Goal: Task Accomplishment & Management: Use online tool/utility

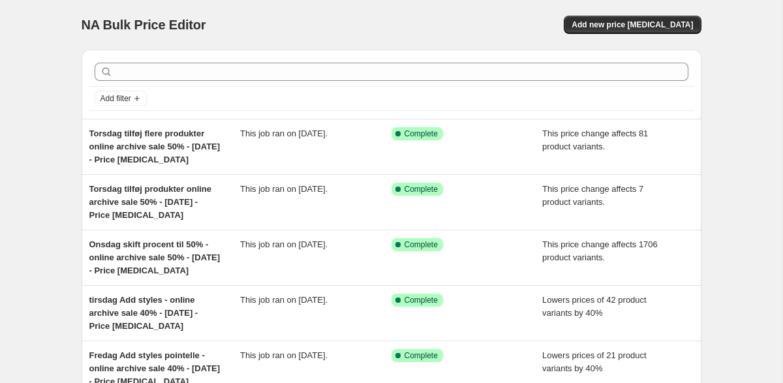
scroll to position [68, 0]
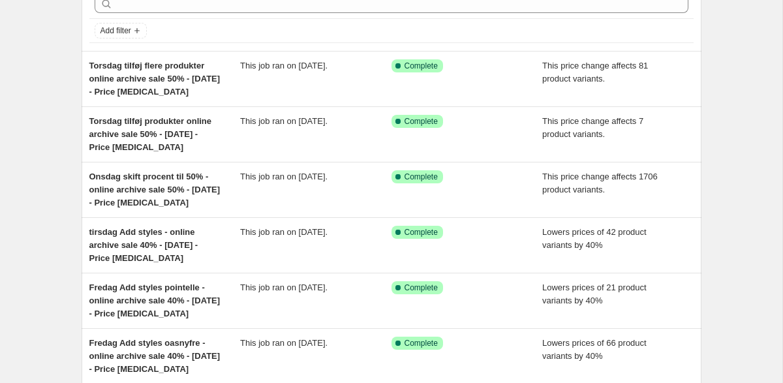
click at [215, 242] on div "tirsdag Add styles - online archive sale 40% - [DATE] - Price [MEDICAL_DATA]" at bounding box center [164, 245] width 151 height 39
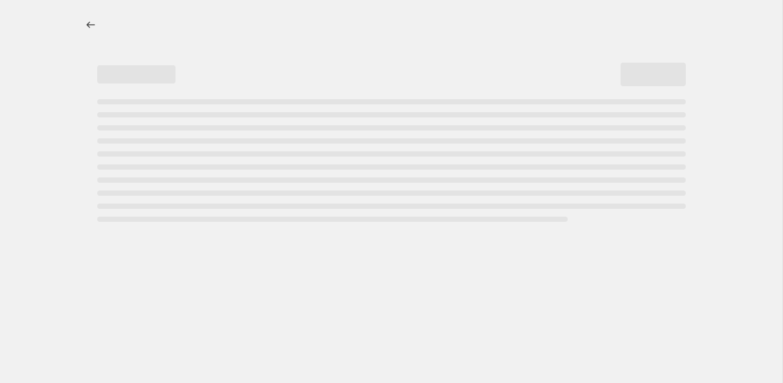
select select "percentage"
select select "tag"
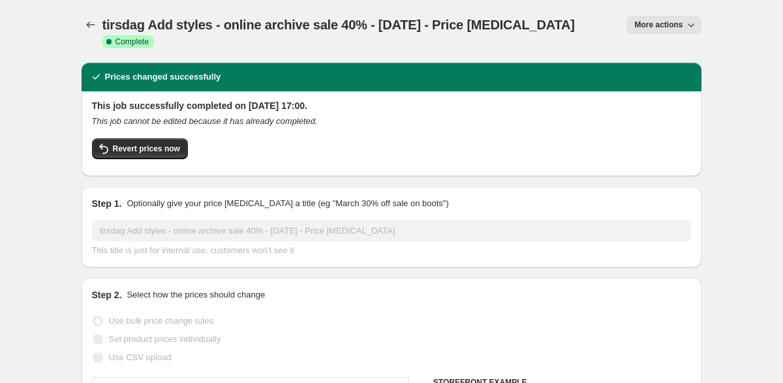
click at [692, 28] on icon "button" at bounding box center [691, 24] width 13 height 13
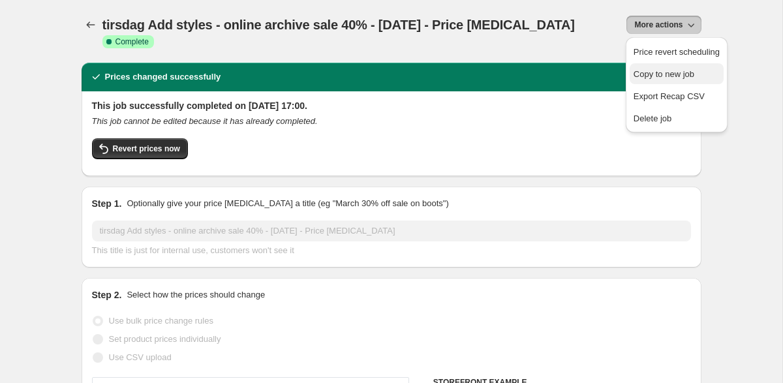
click at [671, 69] on span "Copy to new job" at bounding box center [677, 74] width 86 height 13
select select "percentage"
select select "tag"
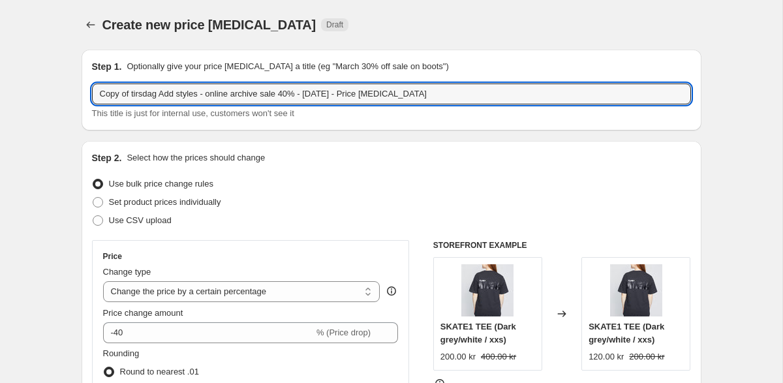
drag, startPoint x: 164, startPoint y: 94, endPoint x: 52, endPoint y: 98, distance: 113.0
click at [259, 94] on input "fredag Add styles - online archive sale 40% - [DATE] - Price [MEDICAL_DATA]" at bounding box center [391, 94] width 599 height 21
click at [288, 95] on input "fredag Add styles - online archive sale 50% - [DATE] - Price [MEDICAL_DATA]" at bounding box center [391, 94] width 599 height 21
click at [282, 95] on input "fredag Add styles - online archive sale 50% - [DATE] - Price [MEDICAL_DATA]" at bounding box center [391, 94] width 599 height 21
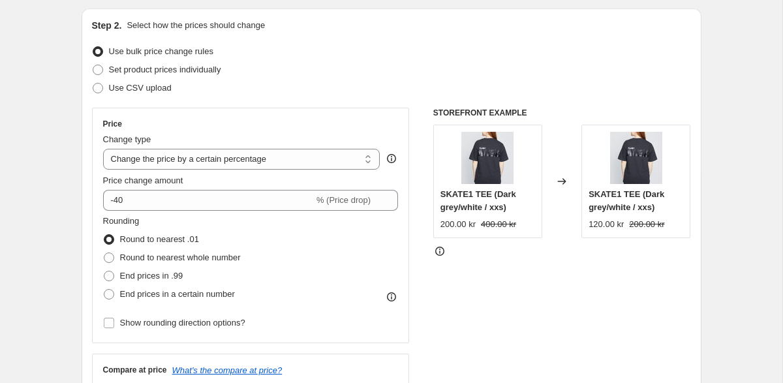
scroll to position [138, 0]
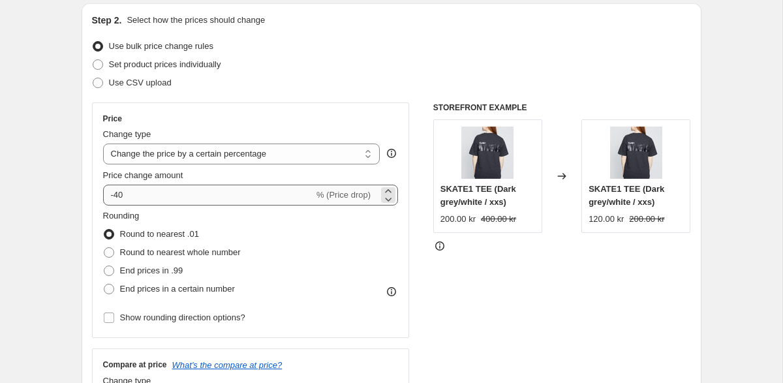
type input "fredag Add styles - online archive sale 50% - [DATE] - Price [MEDICAL_DATA]"
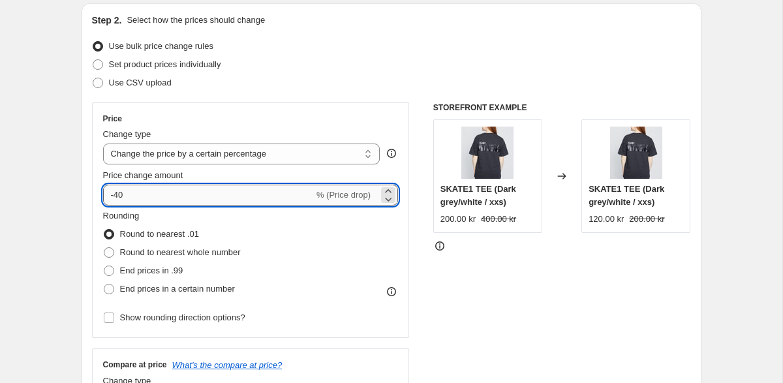
click at [185, 197] on input "-40" at bounding box center [208, 195] width 211 height 21
click at [119, 196] on input "-40" at bounding box center [208, 195] width 211 height 21
type input "-50"
click at [514, 286] on div "STOREFRONT EXAMPLE SKATE1 TEE (Dark grey/white / xxs) 200.00 kr 400.00 kr Chang…" at bounding box center [562, 262] width 258 height 320
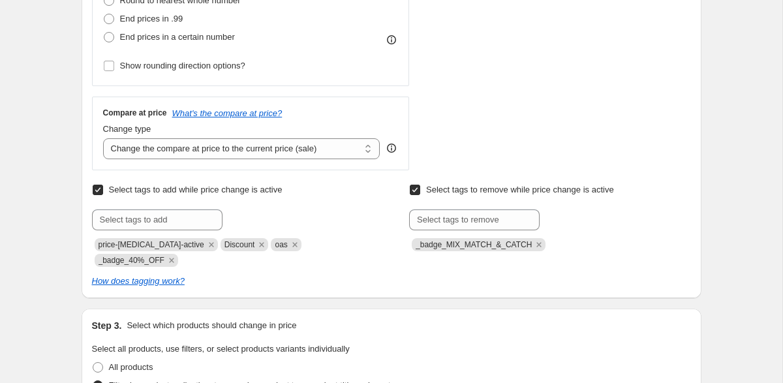
scroll to position [397, 0]
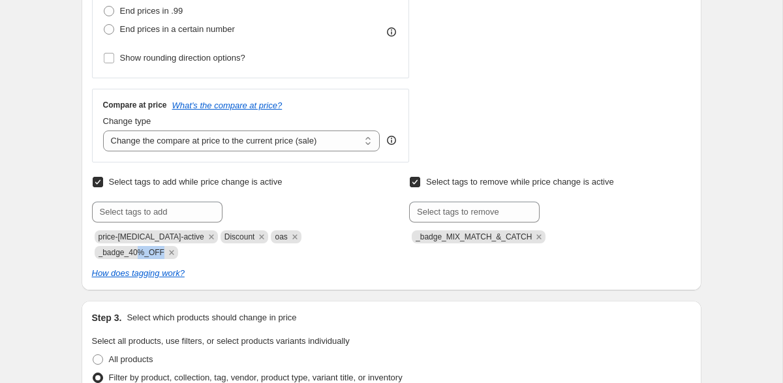
drag, startPoint x: 167, startPoint y: 252, endPoint x: 140, endPoint y: 255, distance: 27.0
click at [114, 253] on span "_badge_40%_OFF" at bounding box center [132, 252] width 66 height 9
drag, startPoint x: 99, startPoint y: 253, endPoint x: 166, endPoint y: 253, distance: 67.9
click at [164, 253] on span "_badge_40%_OFF" at bounding box center [132, 252] width 66 height 9
copy span "_badge_40%_OFF"
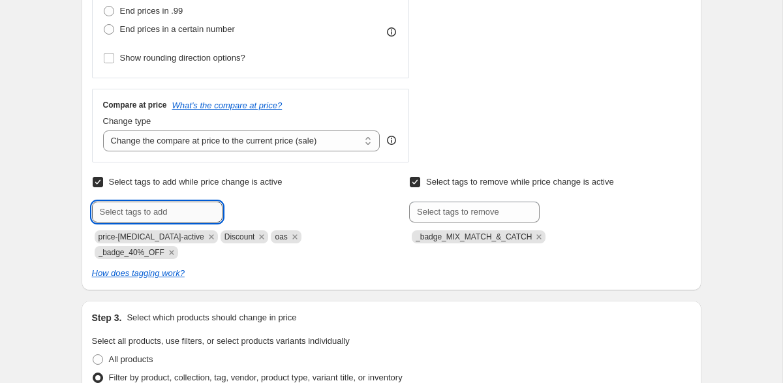
click at [149, 214] on input "text" at bounding box center [157, 212] width 131 height 21
paste input "_badge_40%_OFF"
click at [141, 212] on input "_badge_40%_OFF" at bounding box center [157, 212] width 131 height 21
type input "_badge_50%_OFF"
click at [172, 253] on icon "Remove _badge_40%_OFF" at bounding box center [172, 253] width 12 height 12
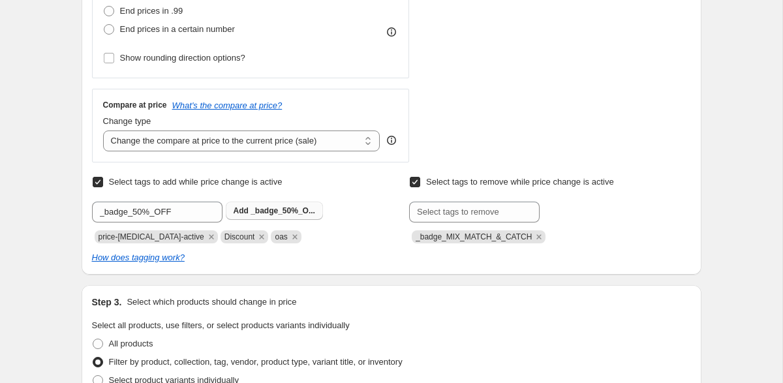
click at [285, 211] on span "_badge_50%_O..." at bounding box center [283, 210] width 65 height 9
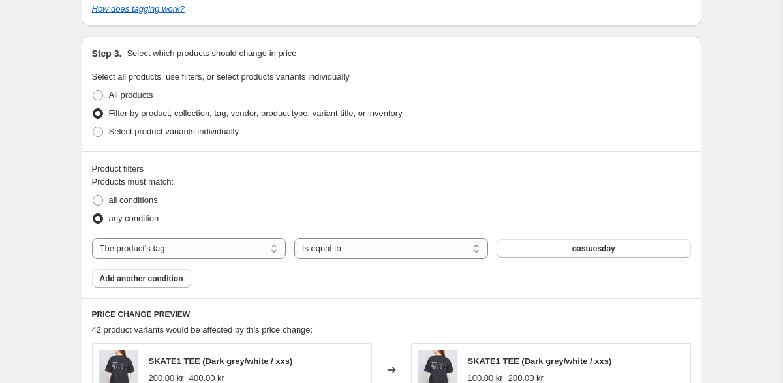
scroll to position [663, 0]
click at [542, 250] on button "oastuesday" at bounding box center [594, 247] width 194 height 18
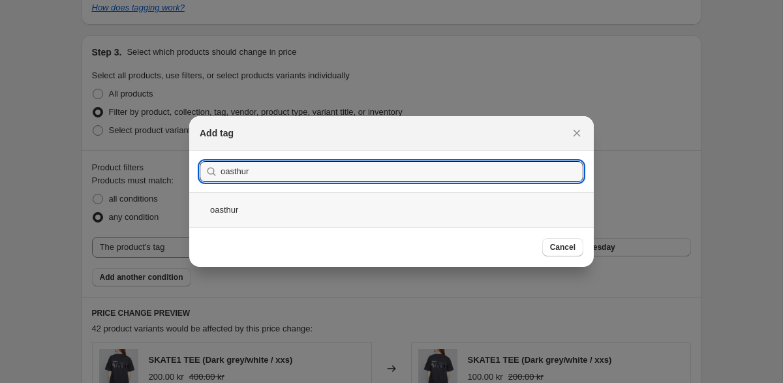
type input "oasthur"
click at [243, 209] on div "oasthur" at bounding box center [391, 210] width 405 height 35
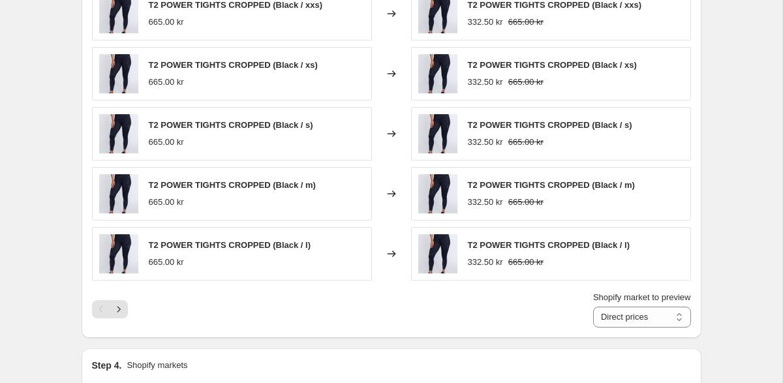
scroll to position [1013, 0]
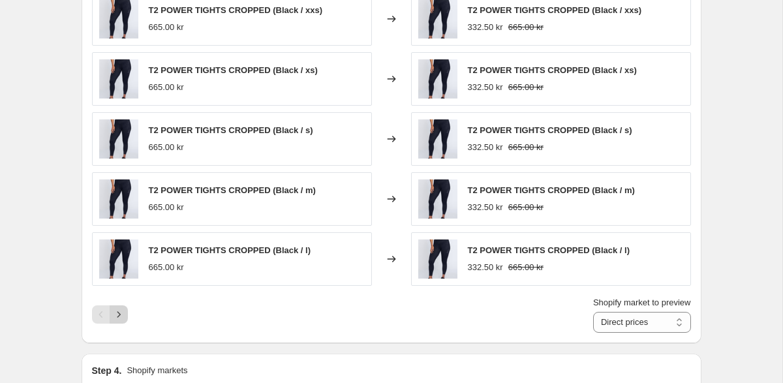
click at [119, 317] on icon "Next" at bounding box center [118, 314] width 13 height 13
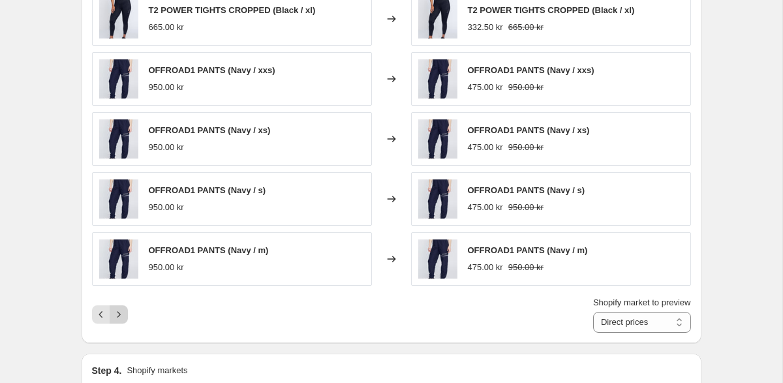
click at [119, 317] on icon "Next" at bounding box center [118, 314] width 13 height 13
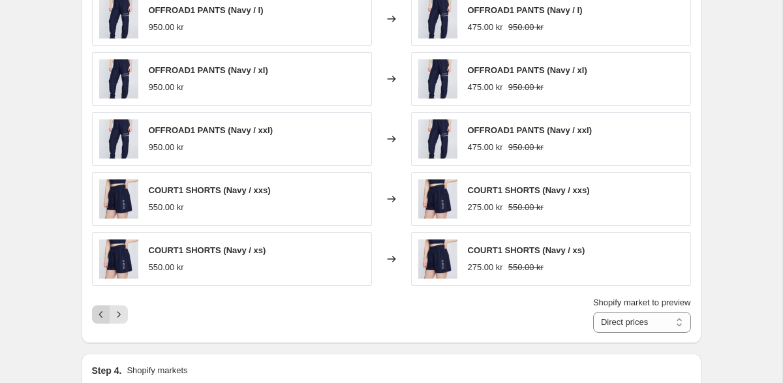
click at [102, 316] on icon "Previous" at bounding box center [101, 314] width 13 height 13
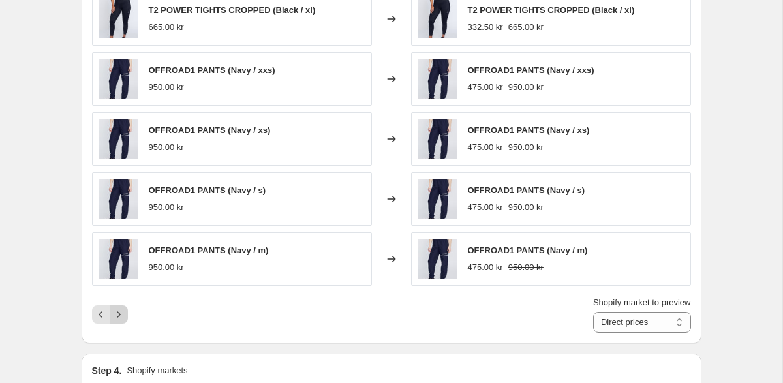
click at [115, 315] on icon "Next" at bounding box center [118, 314] width 13 height 13
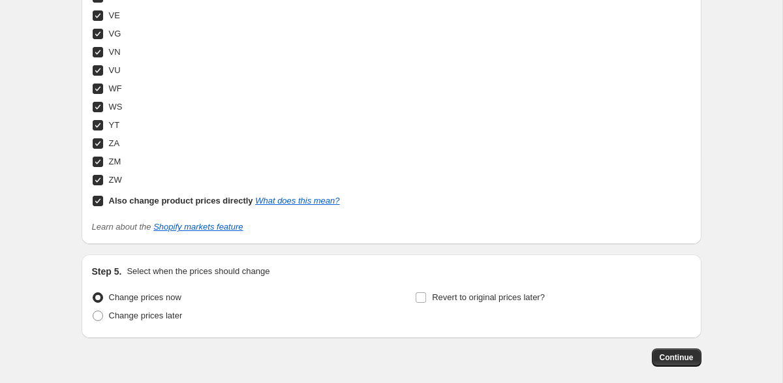
scroll to position [5082, 0]
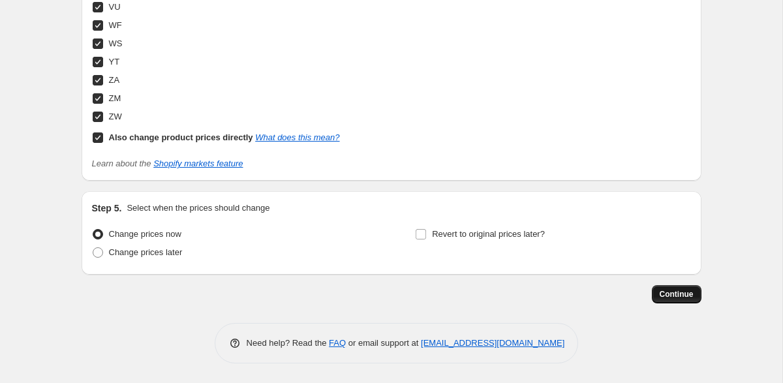
click at [658, 300] on button "Continue" at bounding box center [677, 294] width 50 height 18
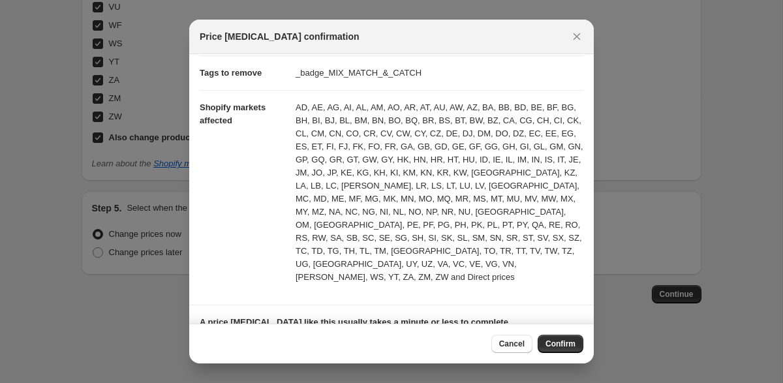
scroll to position [0, 0]
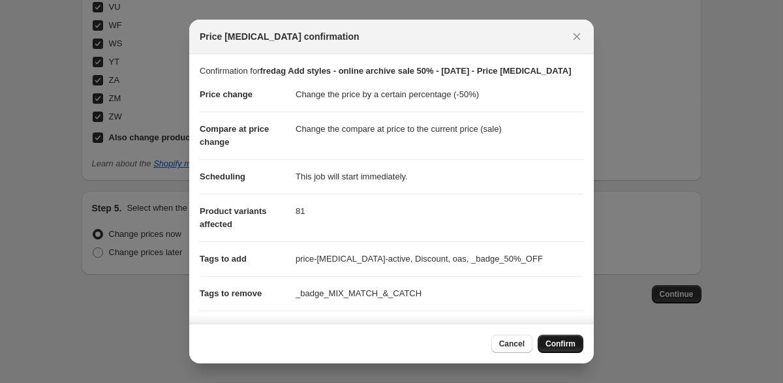
click at [562, 344] on span "Confirm" at bounding box center [561, 344] width 30 height 10
